Goal: Task Accomplishment & Management: Manage account settings

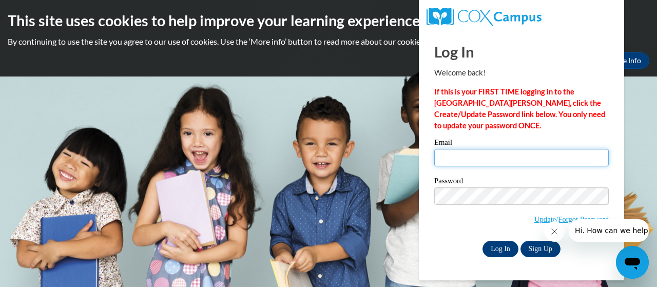
type input "adams.stephanie.l@muscogee.k12.ga.us"
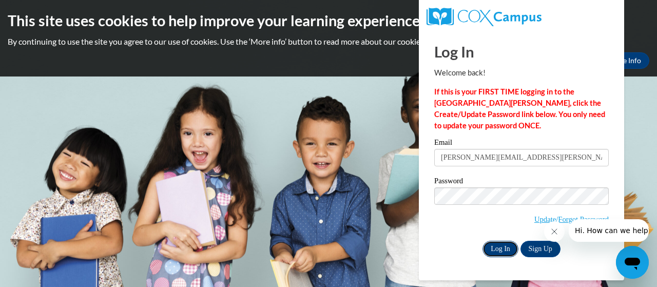
click at [500, 246] on input "Log In" at bounding box center [501, 249] width 36 height 16
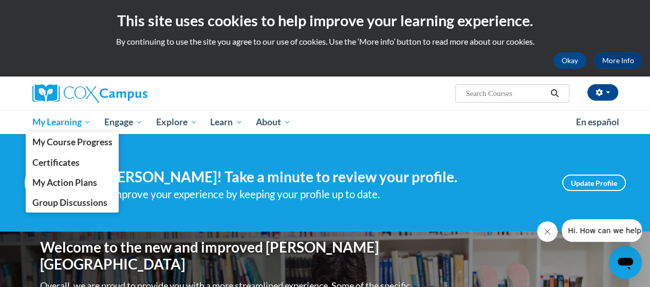
click at [58, 119] on span "My Learning" at bounding box center [61, 122] width 59 height 12
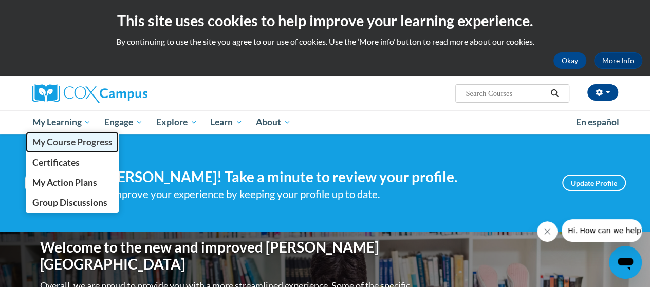
click at [71, 144] on span "My Course Progress" at bounding box center [72, 142] width 80 height 11
